Goal: Navigation & Orientation: Find specific page/section

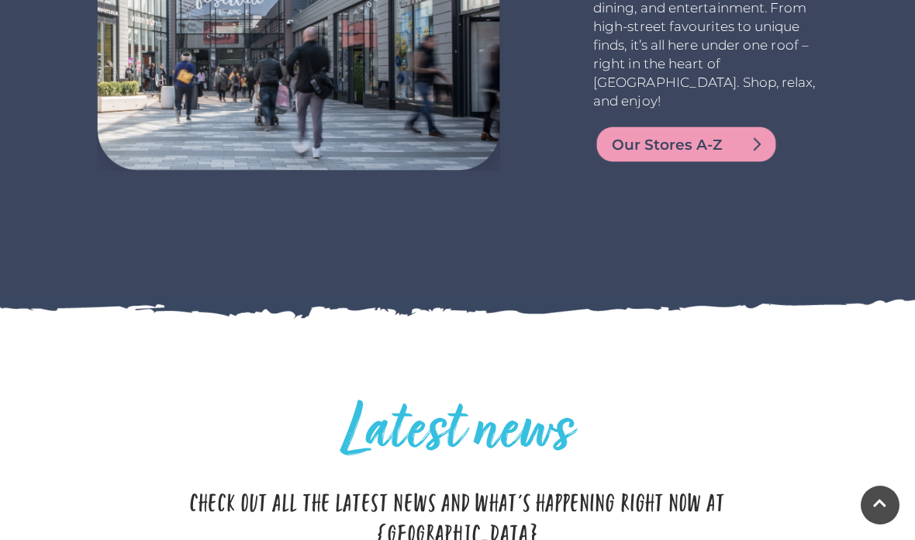
scroll to position [2995, 0]
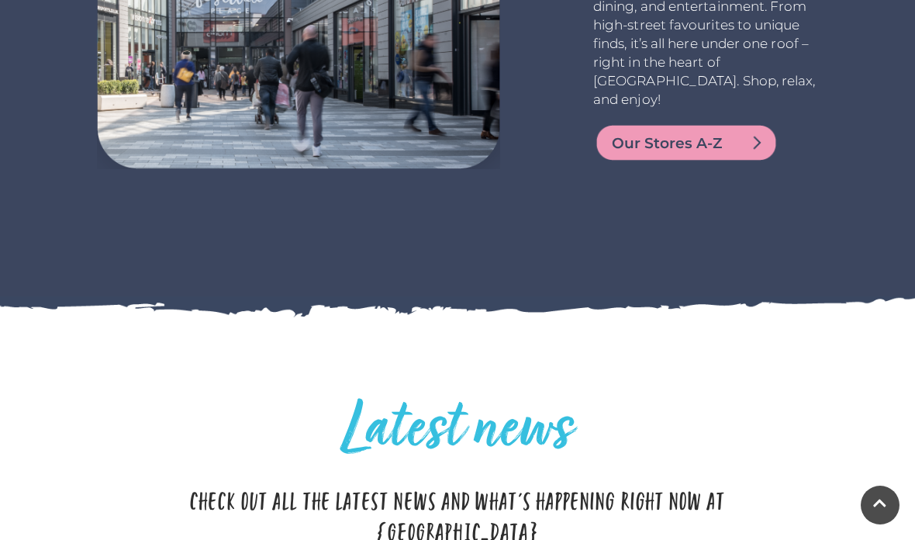
click at [704, 133] on span "Our Stores A-Z" at bounding box center [705, 144] width 186 height 22
click at [701, 133] on span "Our Stores A-Z" at bounding box center [705, 144] width 186 height 22
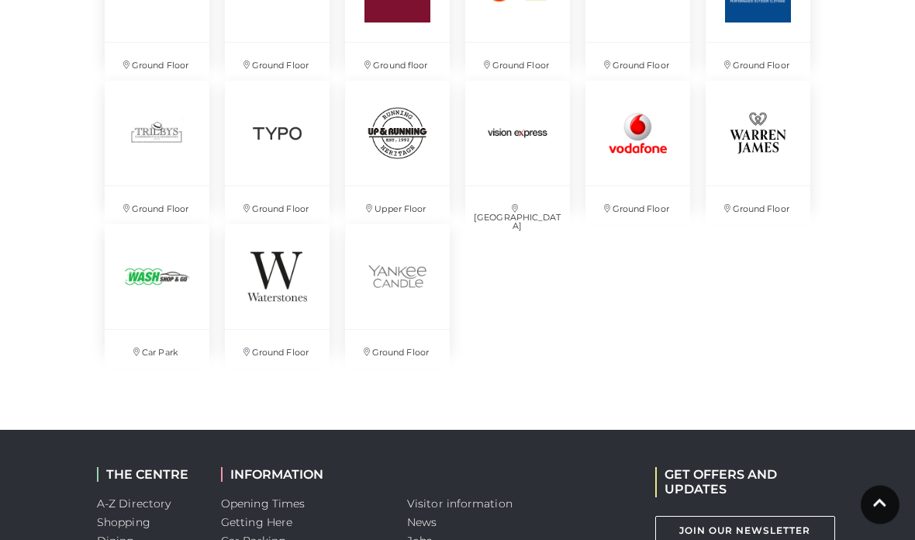
scroll to position [3578, 0]
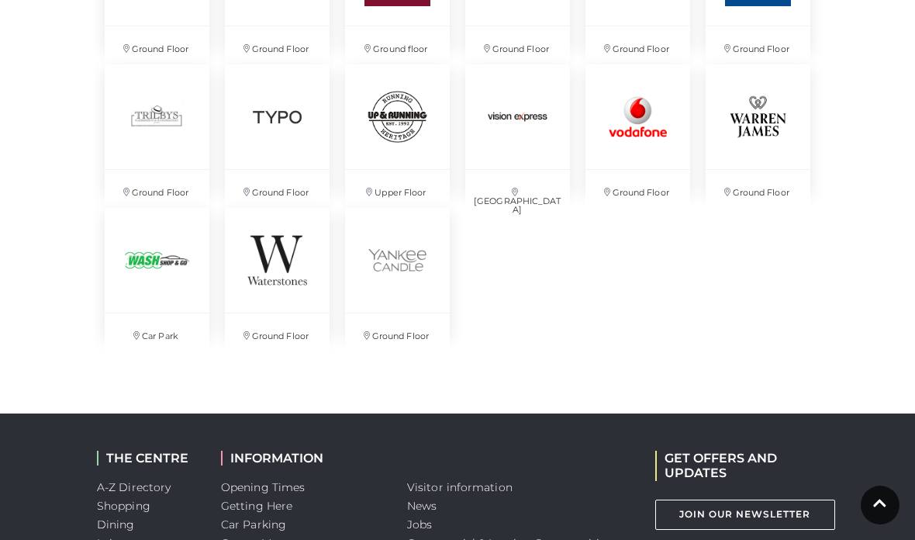
click at [402, 261] on img at bounding box center [397, 260] width 105 height 105
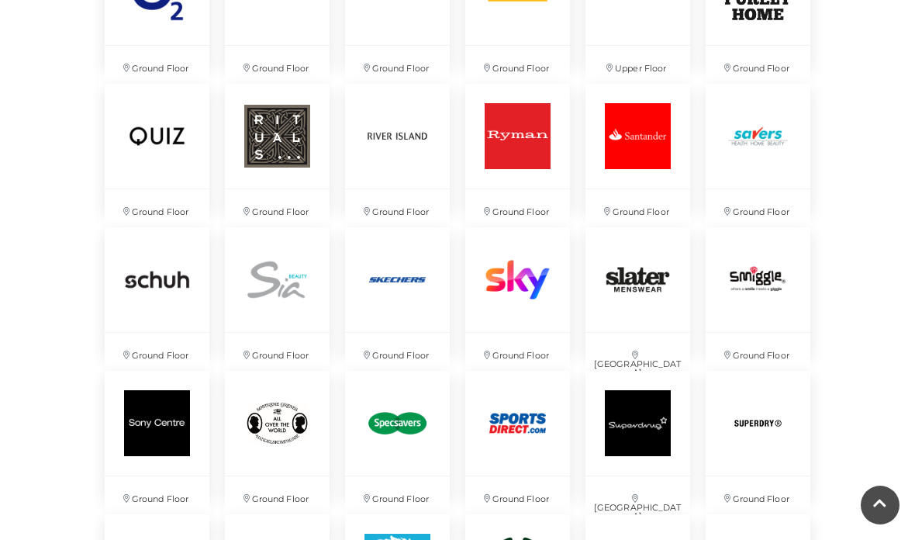
scroll to position [2841, 0]
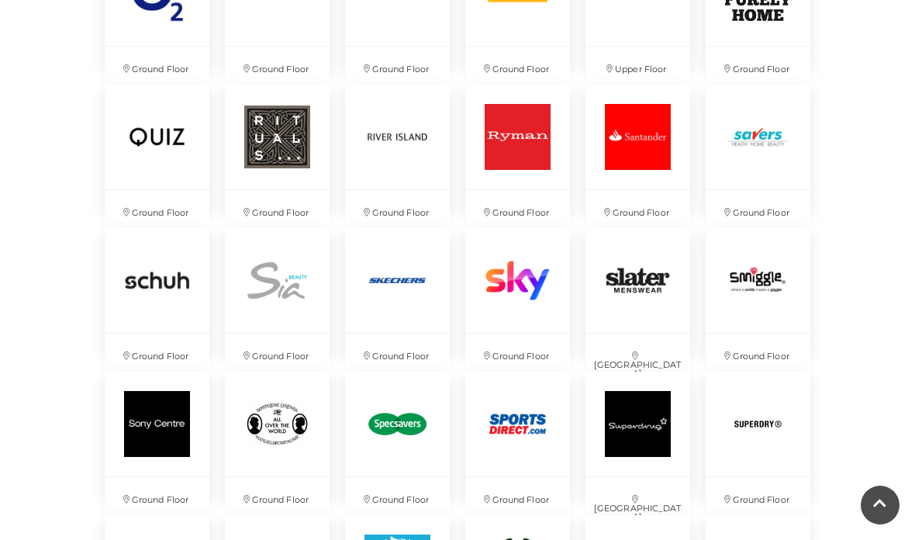
click at [279, 140] on img at bounding box center [277, 136] width 105 height 105
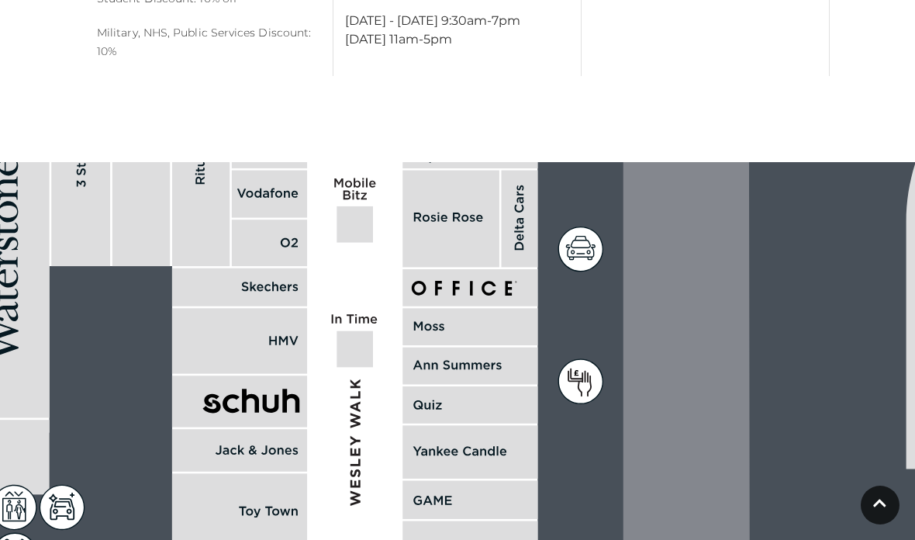
scroll to position [1057, 0]
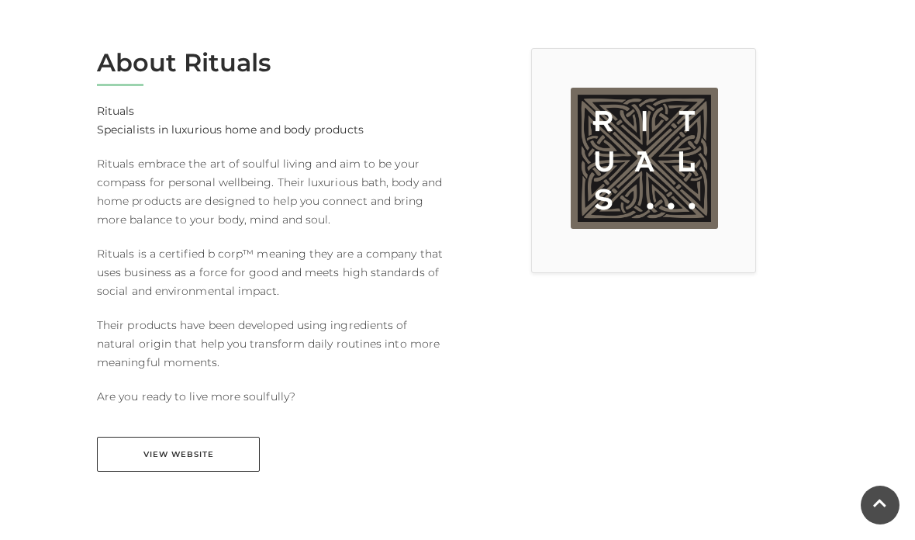
scroll to position [427, 0]
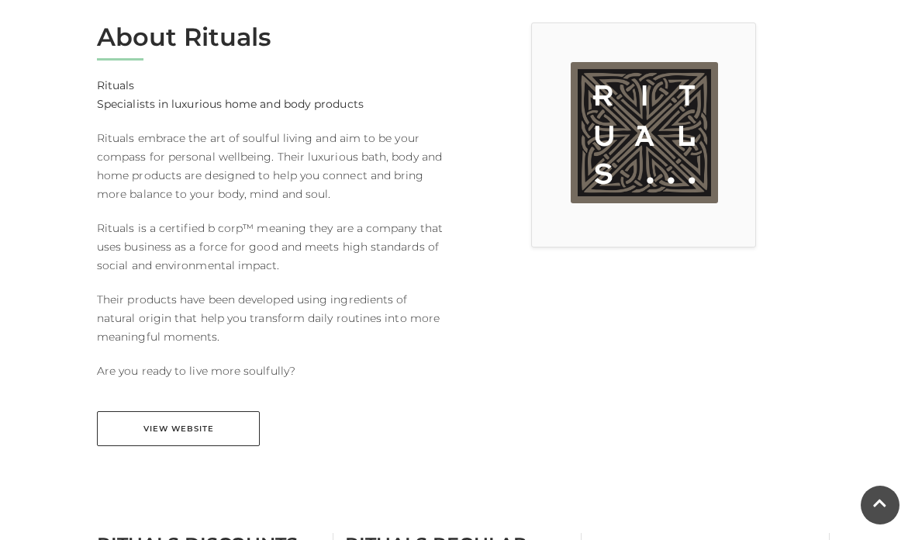
click at [195, 428] on link "View Website" at bounding box center [178, 428] width 163 height 35
